Goal: Task Accomplishment & Management: Manage account settings

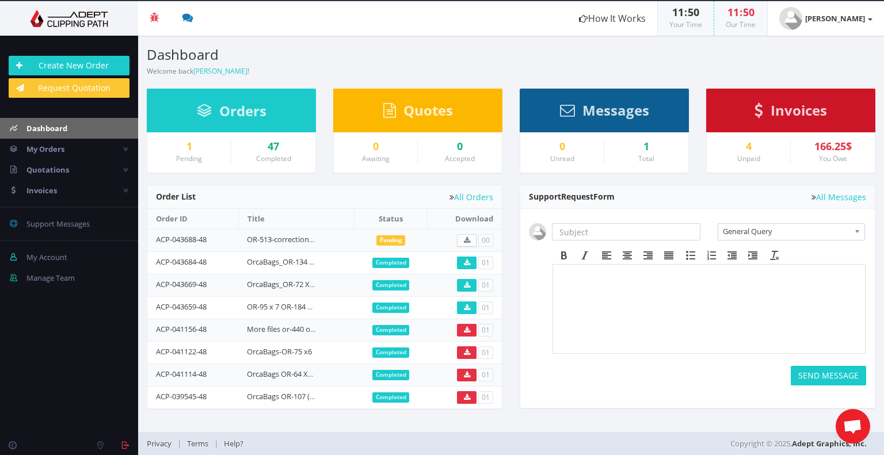
click at [645, 64] on section "Dashboard Welcome back [PERSON_NAME] ! Create New Order" at bounding box center [511, 56] width 746 height 41
click at [797, 112] on span "Invoices" at bounding box center [799, 110] width 56 height 19
